Goal: Task Accomplishment & Management: Manage account settings

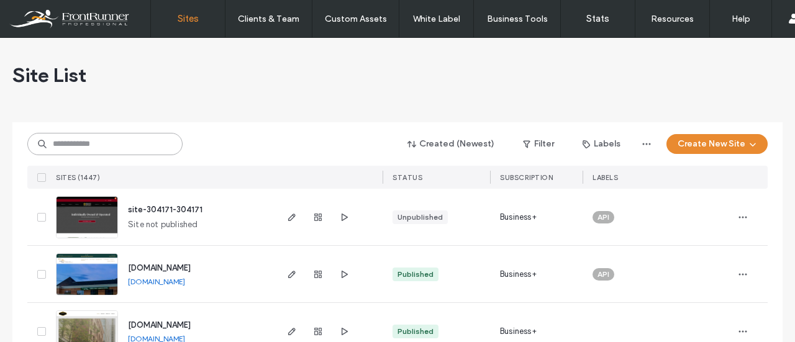
click at [114, 144] on input at bounding box center [104, 144] width 155 height 22
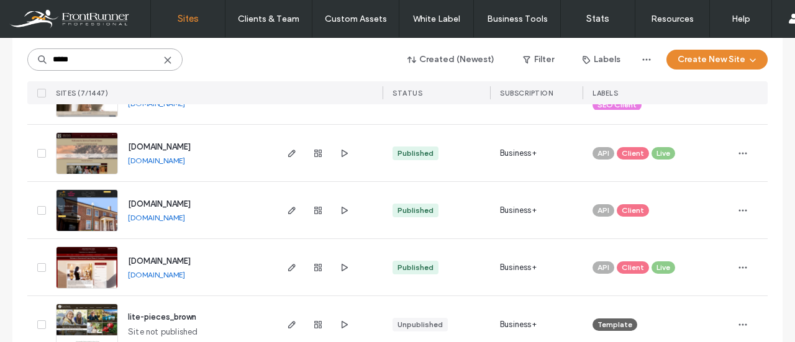
scroll to position [124, 0]
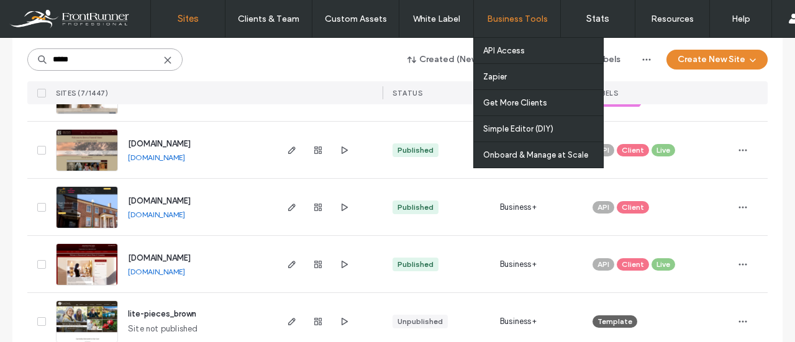
type input "*****"
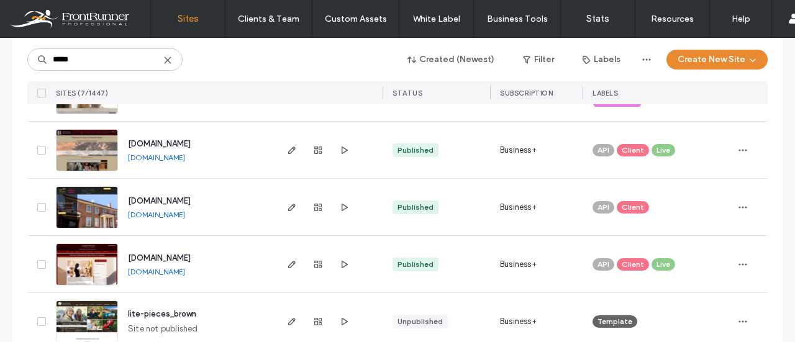
click at [191, 199] on span "[DOMAIN_NAME]" at bounding box center [159, 200] width 63 height 9
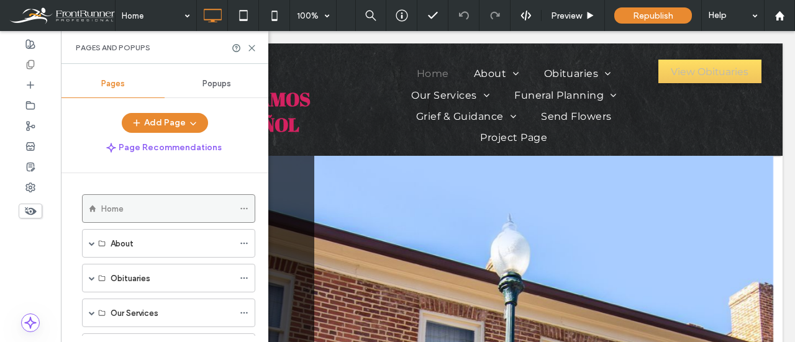
click at [242, 209] on icon at bounding box center [244, 208] width 9 height 9
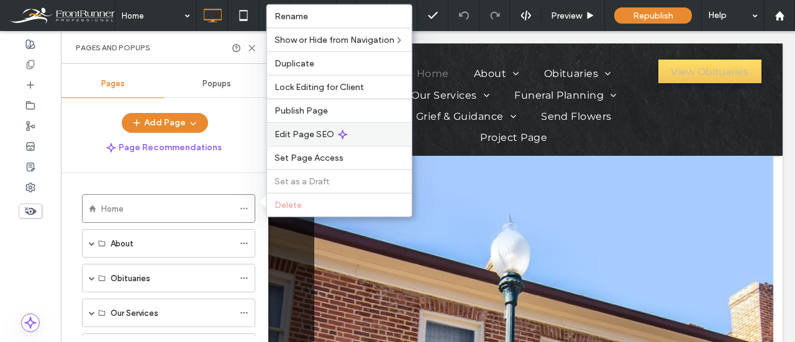
click at [314, 137] on span "Edit Page SEO" at bounding box center [305, 134] width 60 height 11
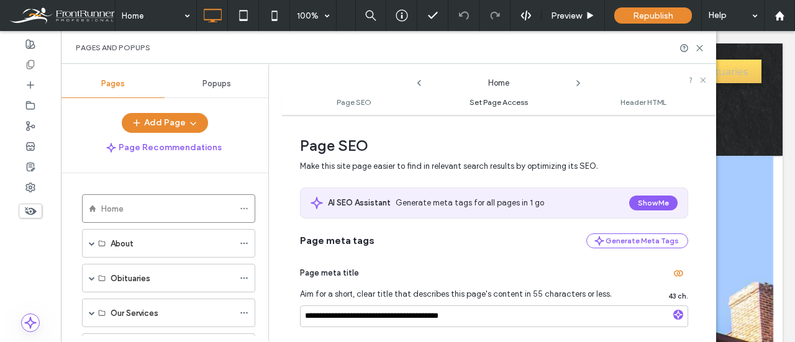
click at [496, 104] on span "Set Page Access" at bounding box center [499, 102] width 58 height 9
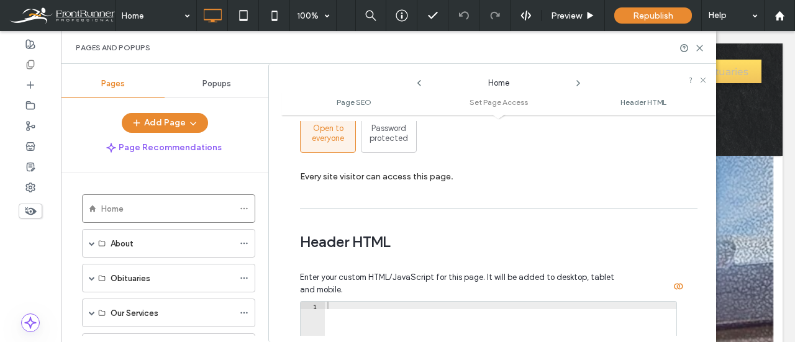
scroll to position [1022, 0]
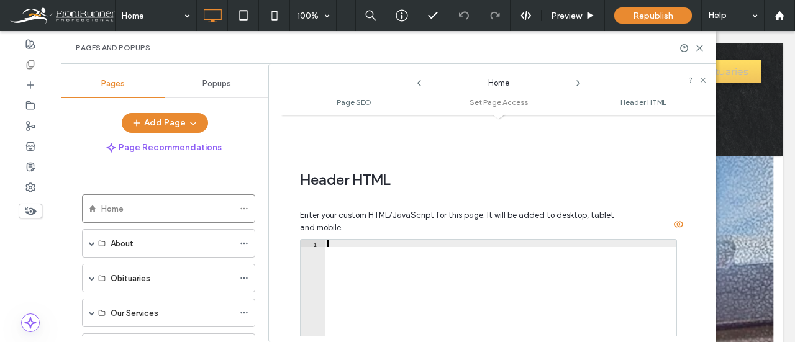
paste textarea "**********"
type textarea "**********"
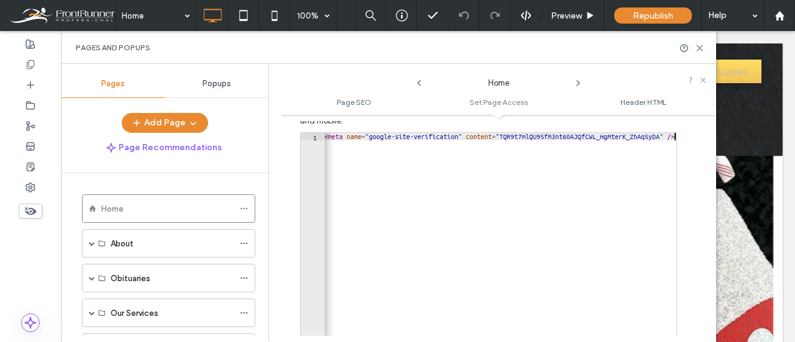
scroll to position [1208, 0]
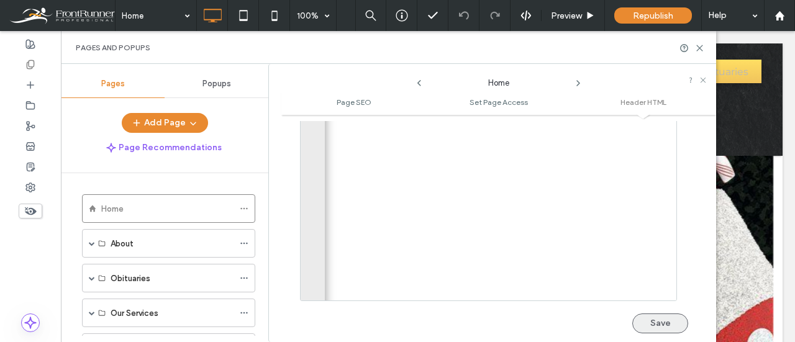
click at [650, 317] on button "Save" at bounding box center [660, 324] width 56 height 20
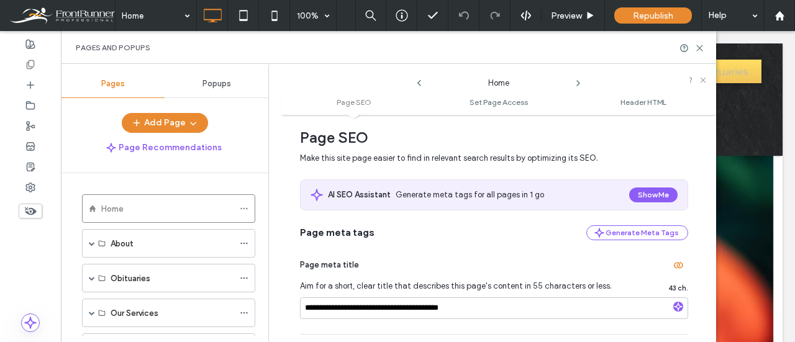
scroll to position [0, 0]
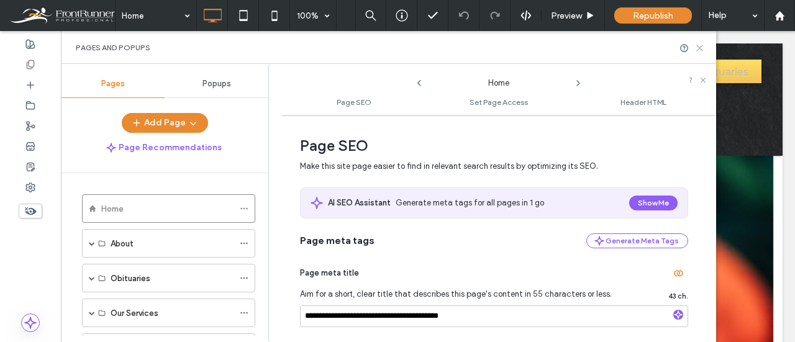
click at [701, 45] on icon at bounding box center [699, 47] width 9 height 9
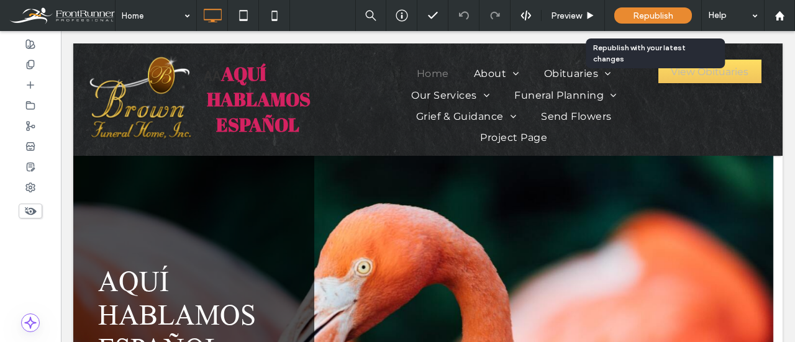
click at [662, 18] on span "Republish" at bounding box center [653, 16] width 40 height 11
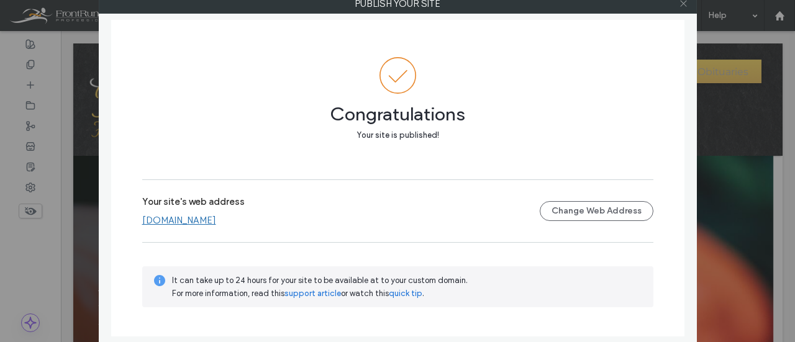
click at [683, 2] on icon at bounding box center [683, 3] width 9 height 9
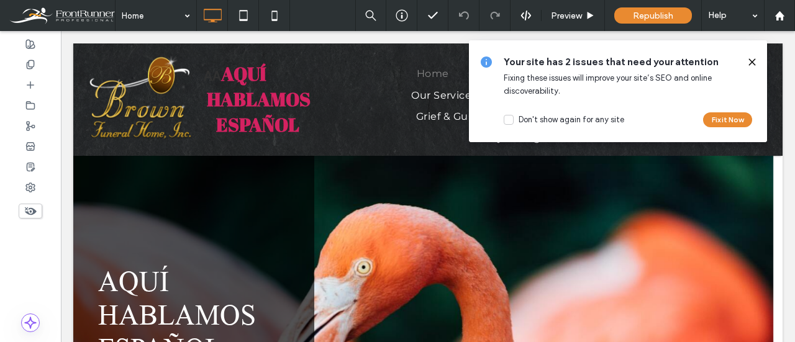
drag, startPoint x: 750, startPoint y: 62, endPoint x: 685, endPoint y: 29, distance: 73.1
click at [750, 62] on icon at bounding box center [752, 62] width 10 height 10
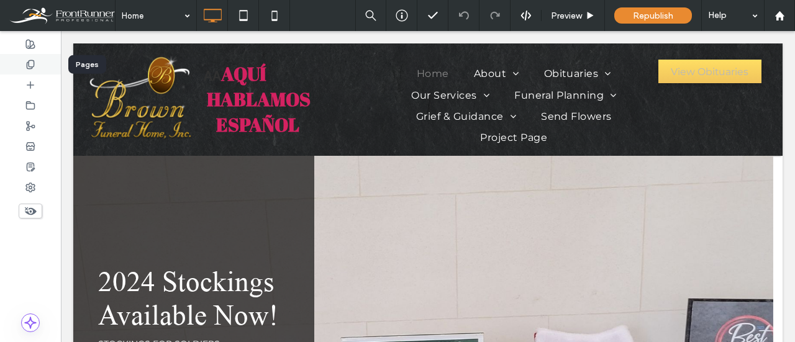
click at [30, 61] on icon at bounding box center [30, 65] width 10 height 10
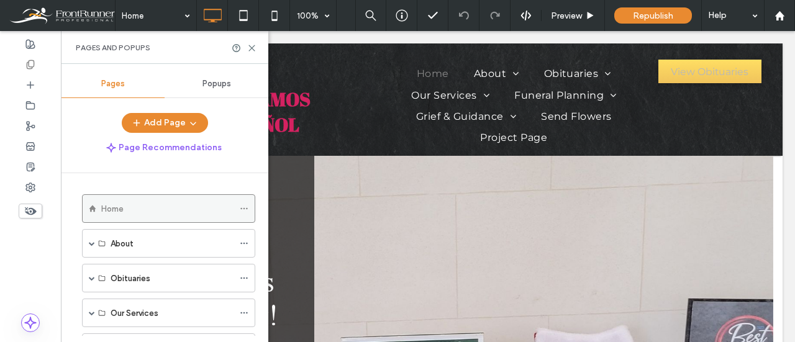
click at [251, 207] on div at bounding box center [247, 208] width 15 height 19
click at [240, 208] on icon at bounding box center [244, 208] width 9 height 9
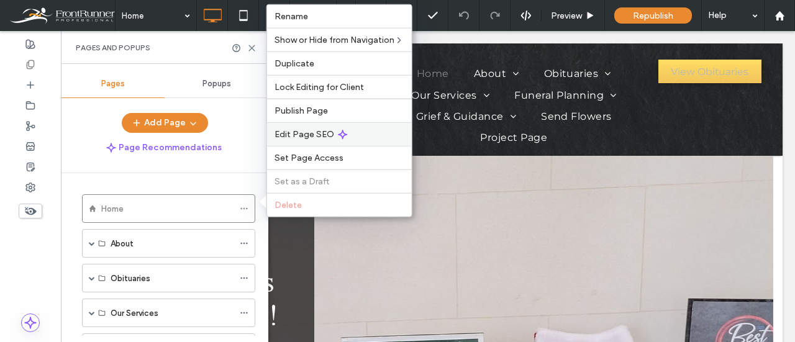
click at [338, 132] on icon at bounding box center [343, 134] width 10 height 10
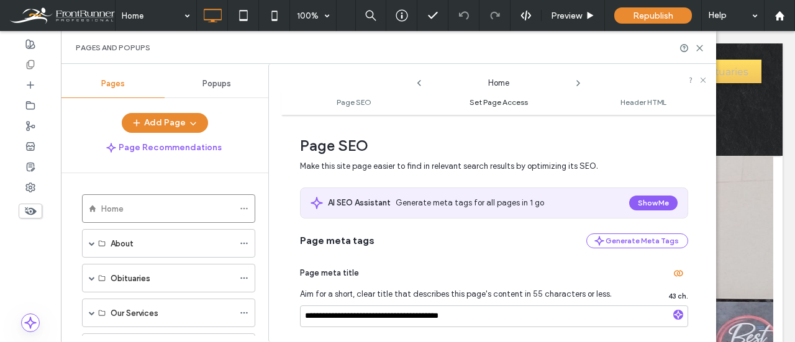
click at [497, 103] on span "Set Page Access" at bounding box center [499, 102] width 58 height 9
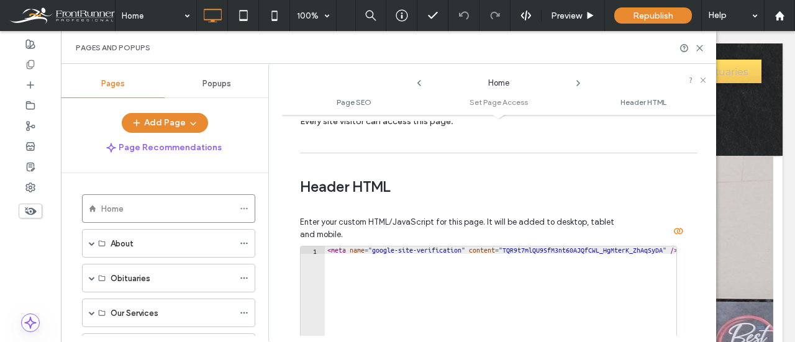
scroll to position [1084, 0]
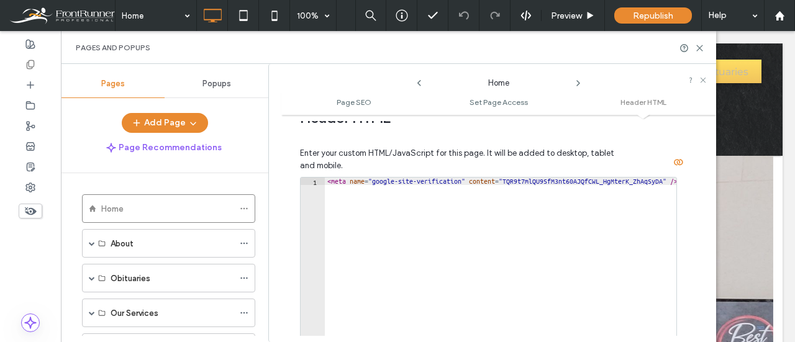
type textarea "**********"
click at [511, 178] on div "< meta name = "google-site-verification" content = "TQR9t7mlQU9SfM3nt60AJQfCWL_…" at bounding box center [502, 309] width 355 height 263
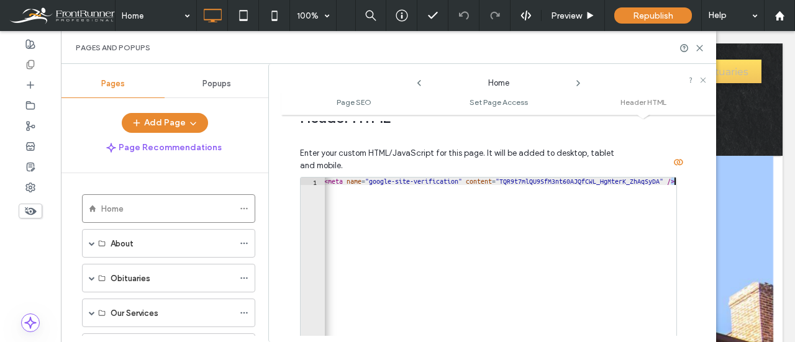
scroll to position [0, 2]
click at [675, 180] on div "< meta name = "google-site-verification" content = "TQR9t7mlQU9SfM3nt60AJQfCWL_…" at bounding box center [499, 304] width 355 height 253
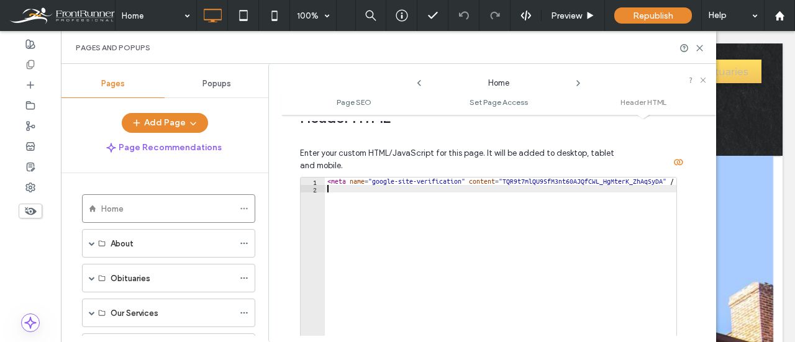
paste textarea "**********"
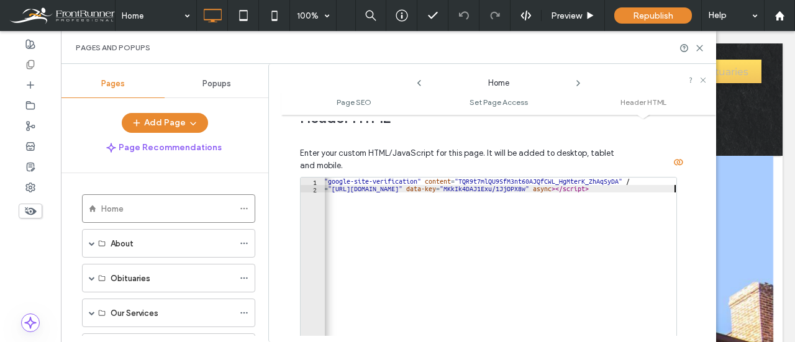
scroll to position [1229, 0]
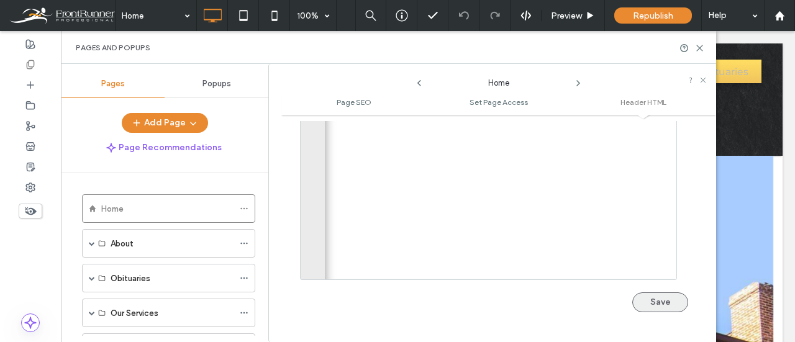
type textarea "**********"
click at [657, 298] on button "Save" at bounding box center [660, 303] width 56 height 20
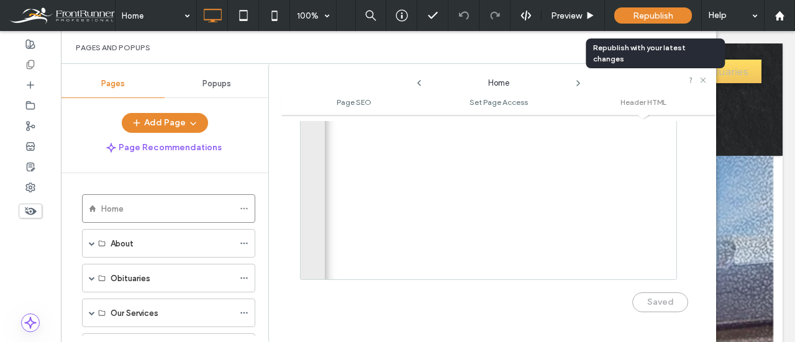
click at [657, 14] on span "Republish" at bounding box center [653, 16] width 40 height 11
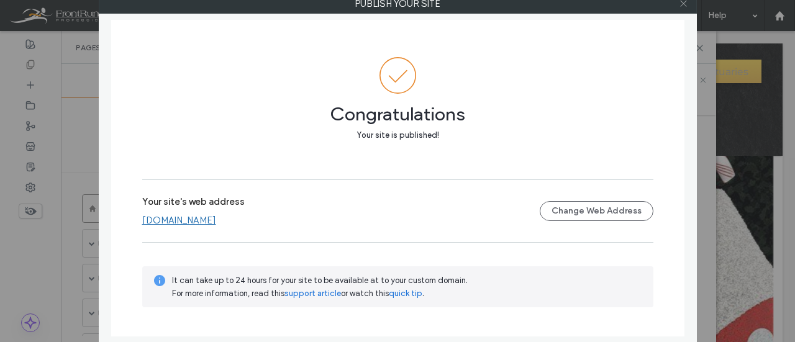
click at [685, 4] on use at bounding box center [683, 4] width 6 height 6
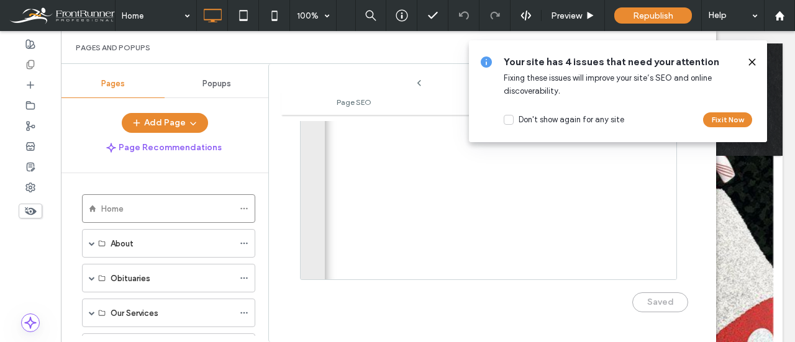
scroll to position [1105, 0]
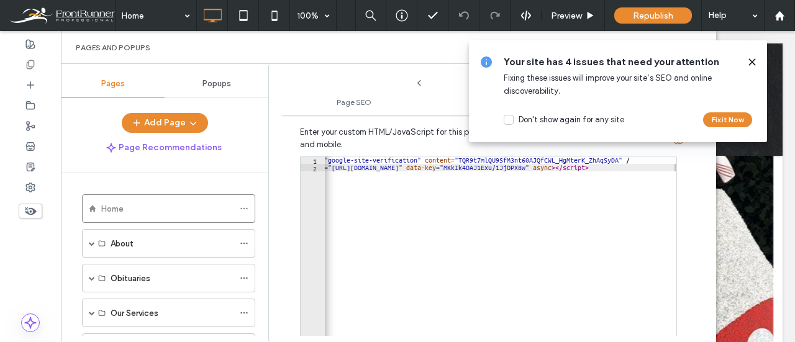
click at [753, 61] on use at bounding box center [752, 62] width 6 height 6
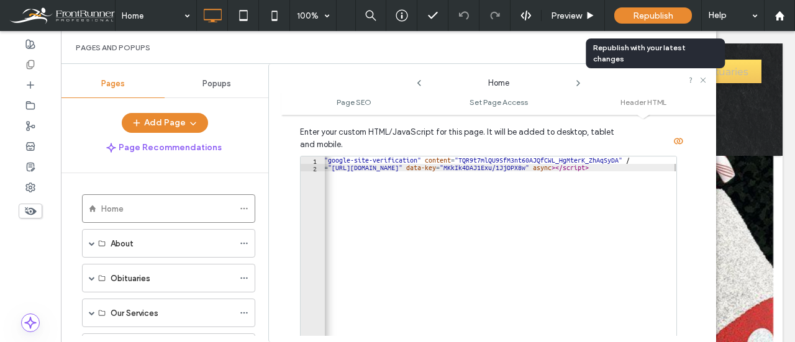
click at [646, 16] on span "Republish" at bounding box center [653, 16] width 40 height 11
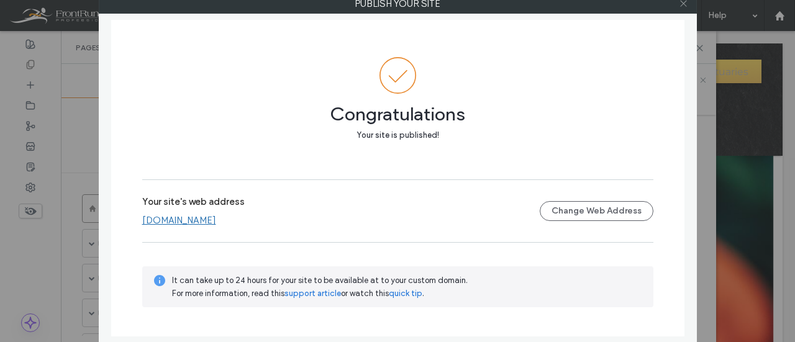
click at [683, 2] on icon at bounding box center [683, 3] width 9 height 9
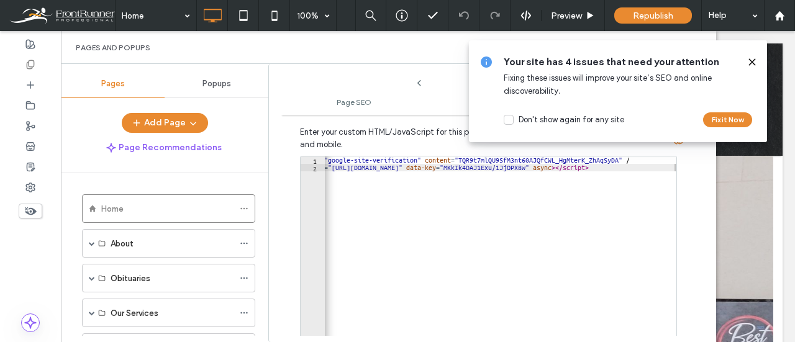
click at [751, 60] on use at bounding box center [752, 62] width 6 height 6
